Goal: Information Seeking & Learning: Find specific fact

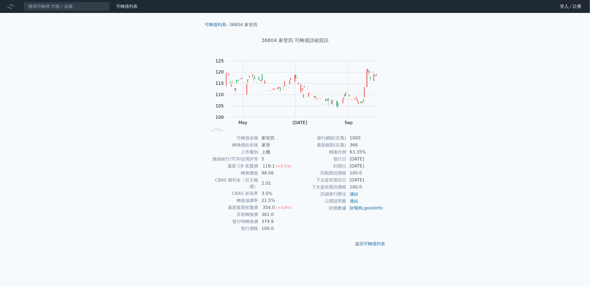
click at [562, 168] on div "可轉債列表 財務數據 可轉債列表 財務數據 登入／註冊 登入／註冊 可轉債列表 › 36804 家登四 36804 家登四 可轉債詳細資訊 Zoom Out …" at bounding box center [295, 143] width 590 height 287
drag, startPoint x: 349, startPoint y: 152, endPoint x: 377, endPoint y: 152, distance: 27.4
click at [377, 152] on td "63.35%" at bounding box center [365, 151] width 37 height 7
copy td "63.35%"
click at [532, 170] on div "可轉債列表 財務數據 可轉債列表 財務數據 登入／註冊 登入／註冊 可轉債列表 › 36804 家登四 36804 家登四 可轉債詳細資訊 Zoom Out …" at bounding box center [295, 143] width 590 height 287
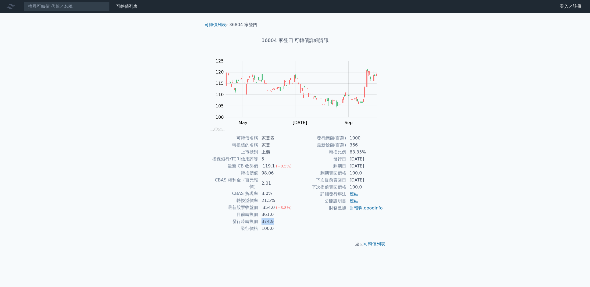
drag, startPoint x: 273, startPoint y: 215, endPoint x: 259, endPoint y: 215, distance: 14.0
click at [259, 218] on td "374.9" at bounding box center [276, 221] width 37 height 7
copy td "374.9"
drag, startPoint x: 288, startPoint y: 254, endPoint x: 271, endPoint y: 239, distance: 23.4
click at [288, 254] on div "可轉債列表 財務數據 可轉債列表 財務數據 登入／註冊 登入／註冊 可轉債列表 › 36804 家登四 36804 家登四 可轉債詳細資訊 Zoom Out …" at bounding box center [295, 143] width 590 height 287
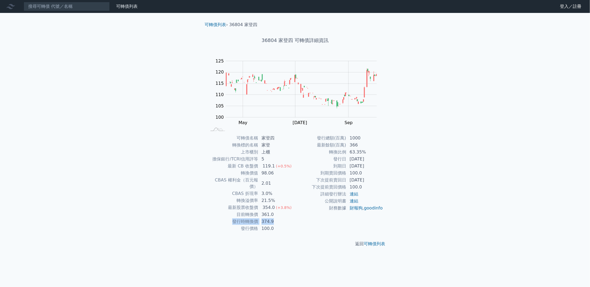
drag, startPoint x: 231, startPoint y: 214, endPoint x: 273, endPoint y: 216, distance: 41.7
click at [273, 218] on tr "發行時轉換價 374.9" at bounding box center [251, 221] width 88 height 7
copy tr "發行時轉換價 374.9"
drag, startPoint x: 534, startPoint y: 165, endPoint x: 528, endPoint y: 166, distance: 6.2
click at [534, 165] on div "可轉債列表 財務數據 可轉債列表 財務數據 登入／註冊 登入／註冊 可轉債列表 › 36804 家登四 36804 家登四 可轉債詳細資訊 Zoom Out …" at bounding box center [295, 143] width 590 height 287
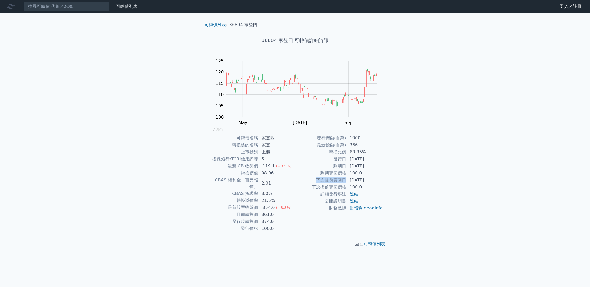
drag, startPoint x: 317, startPoint y: 179, endPoint x: 346, endPoint y: 177, distance: 29.4
click at [346, 177] on td "下次提前賣回日" at bounding box center [320, 179] width 51 height 7
copy td "下次提前賣回日"
drag, startPoint x: 378, startPoint y: 179, endPoint x: 315, endPoint y: 180, distance: 63.2
click at [315, 180] on tr "下次提前賣回日 [DATE]" at bounding box center [339, 179] width 88 height 7
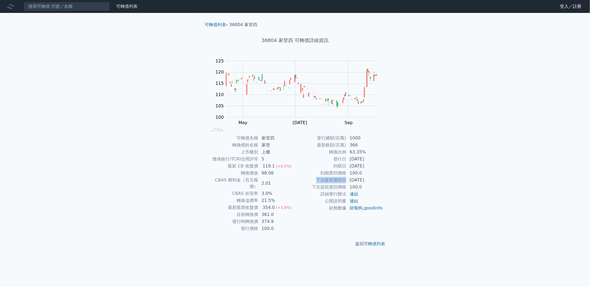
copy tr "下次提前賣回日 [DATE]"
click at [277, 243] on div "返回 可轉債列表" at bounding box center [295, 244] width 189 height 24
click at [348, 125] on tspan "Sep" at bounding box center [349, 122] width 8 height 5
click at [310, 123] on rect at bounding box center [295, 94] width 172 height 75
